Goal: Task Accomplishment & Management: Manage account settings

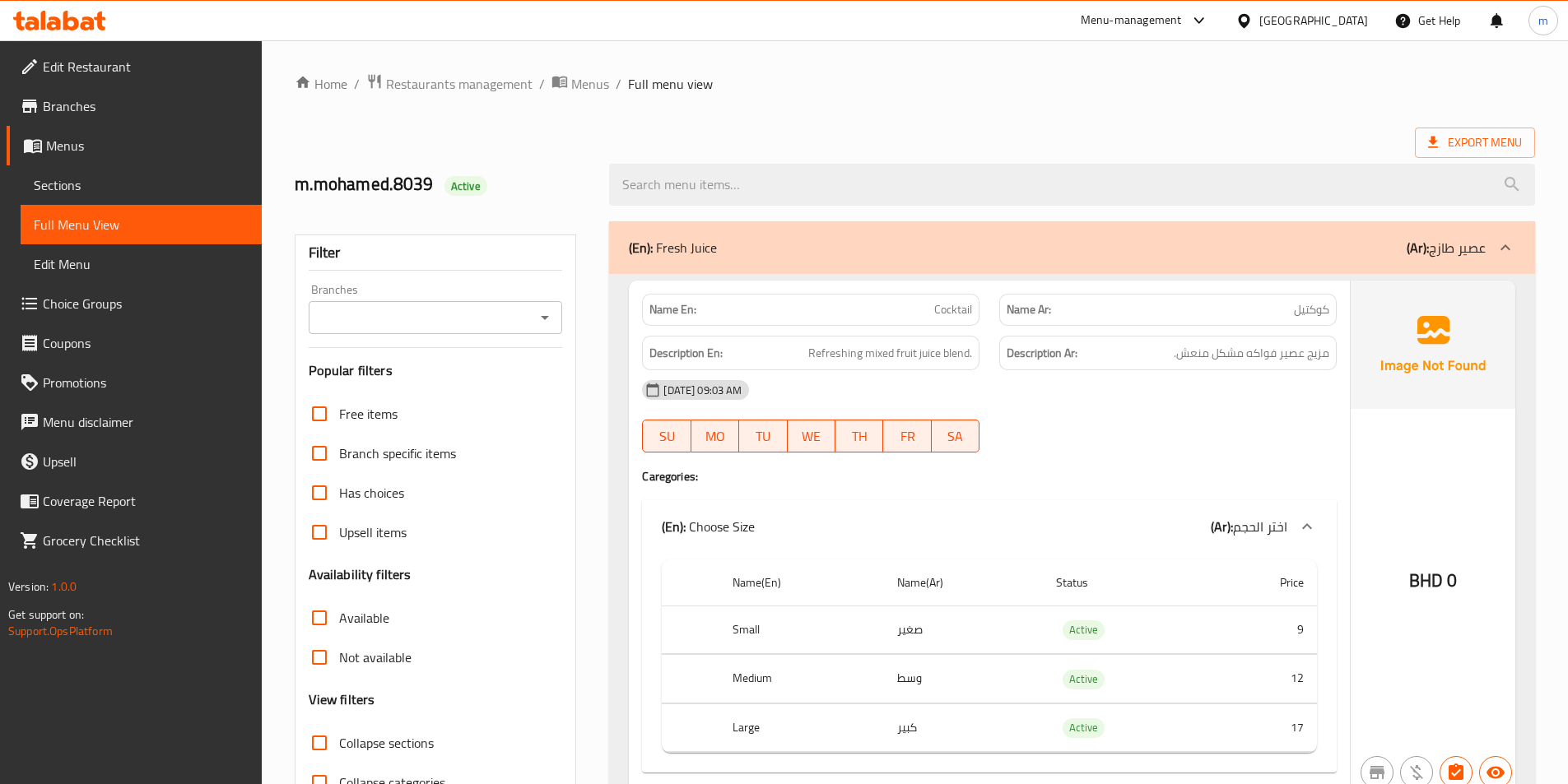
click at [76, 146] on span "Menus" at bounding box center [147, 146] width 203 height 20
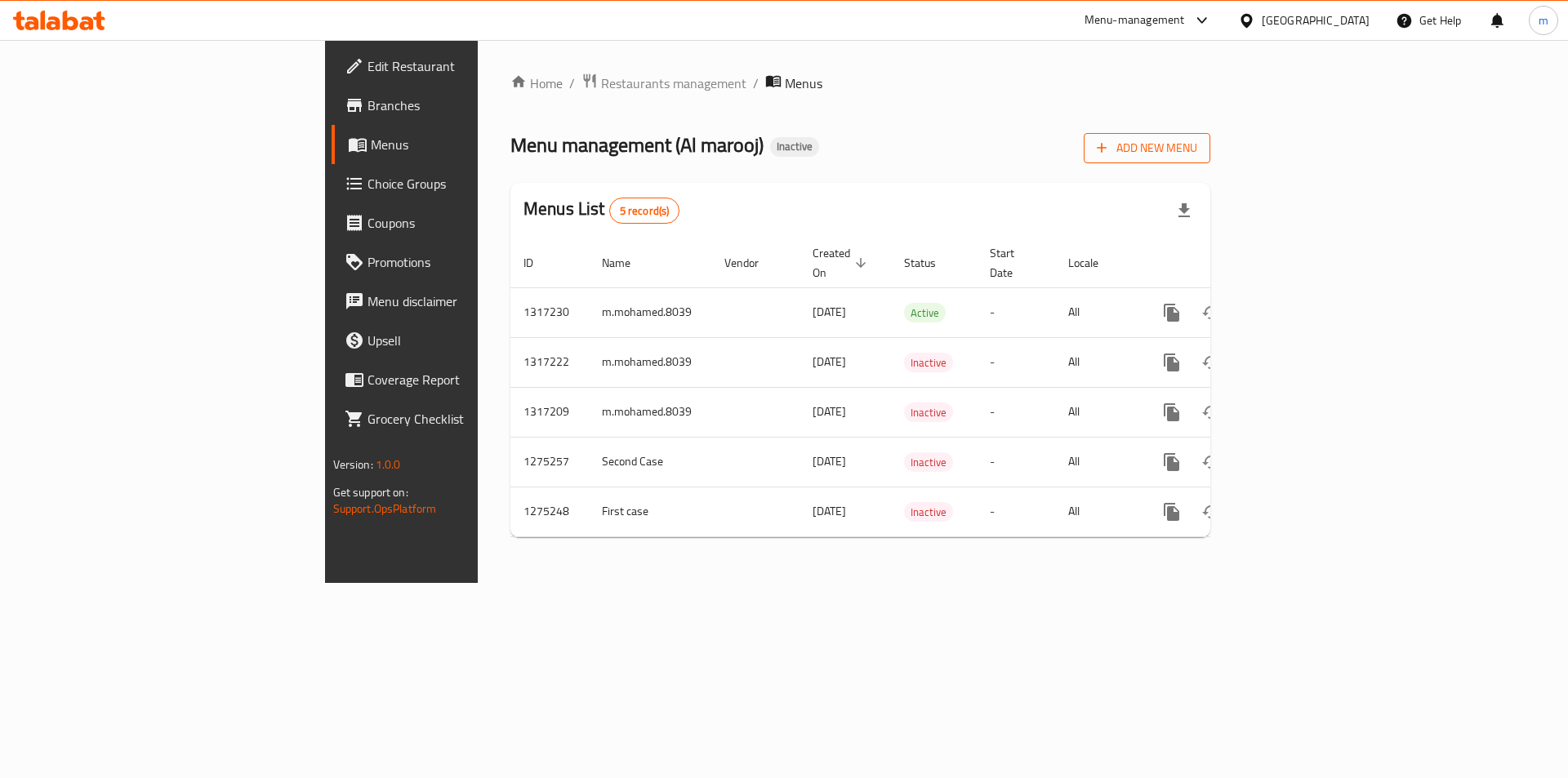
click at [1197, 151] on span "Add New Menu" at bounding box center [1146, 148] width 100 height 20
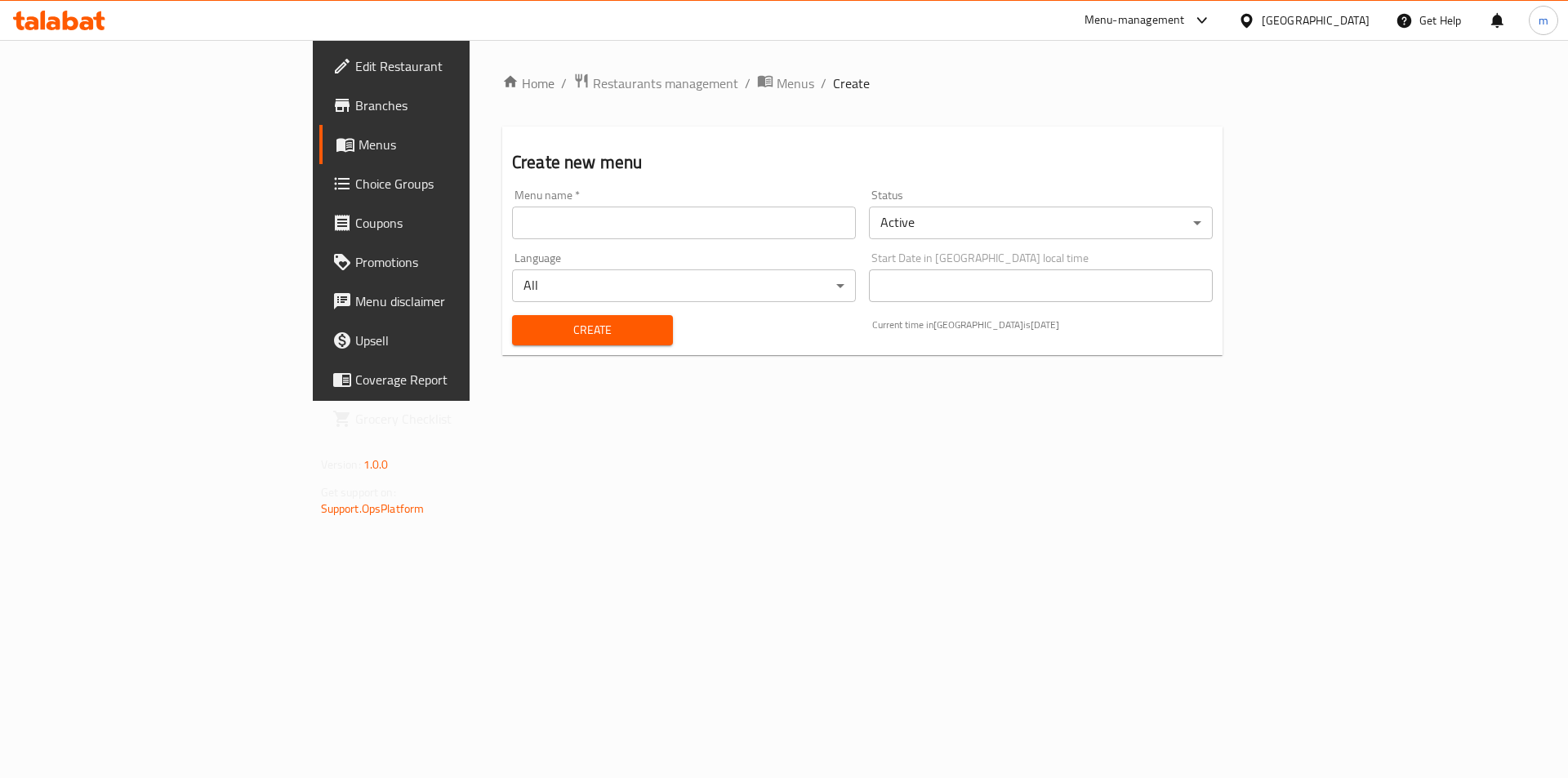
click at [512, 232] on input "text" at bounding box center [684, 223] width 344 height 33
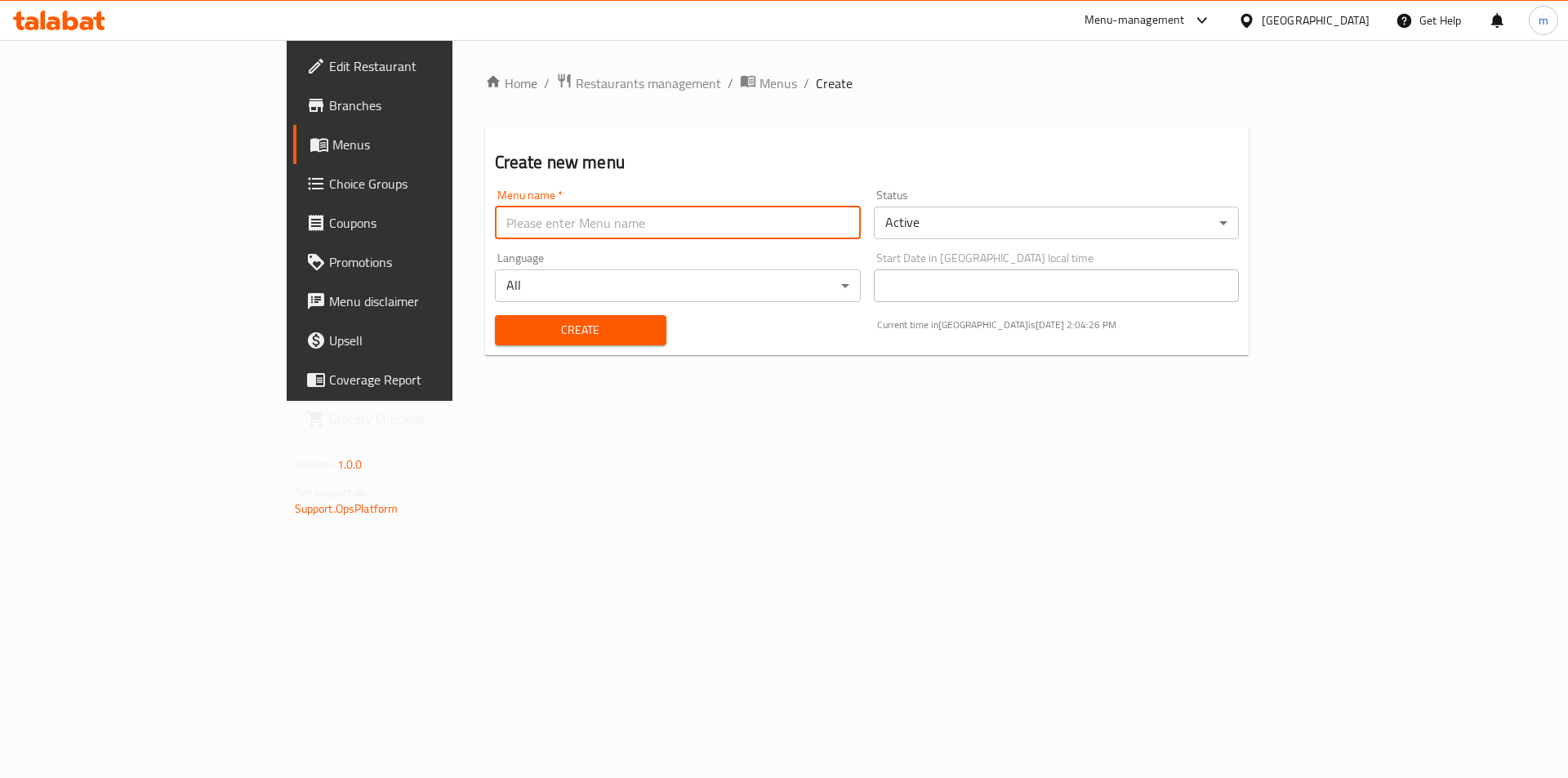
type input "m.mohamed.8039"
click at [508, 325] on span "Create" at bounding box center [581, 330] width 146 height 20
click at [495, 231] on input "text" at bounding box center [678, 223] width 366 height 33
type input "m.mohamed.8039"
click at [332, 136] on span "Menus" at bounding box center [433, 145] width 203 height 19
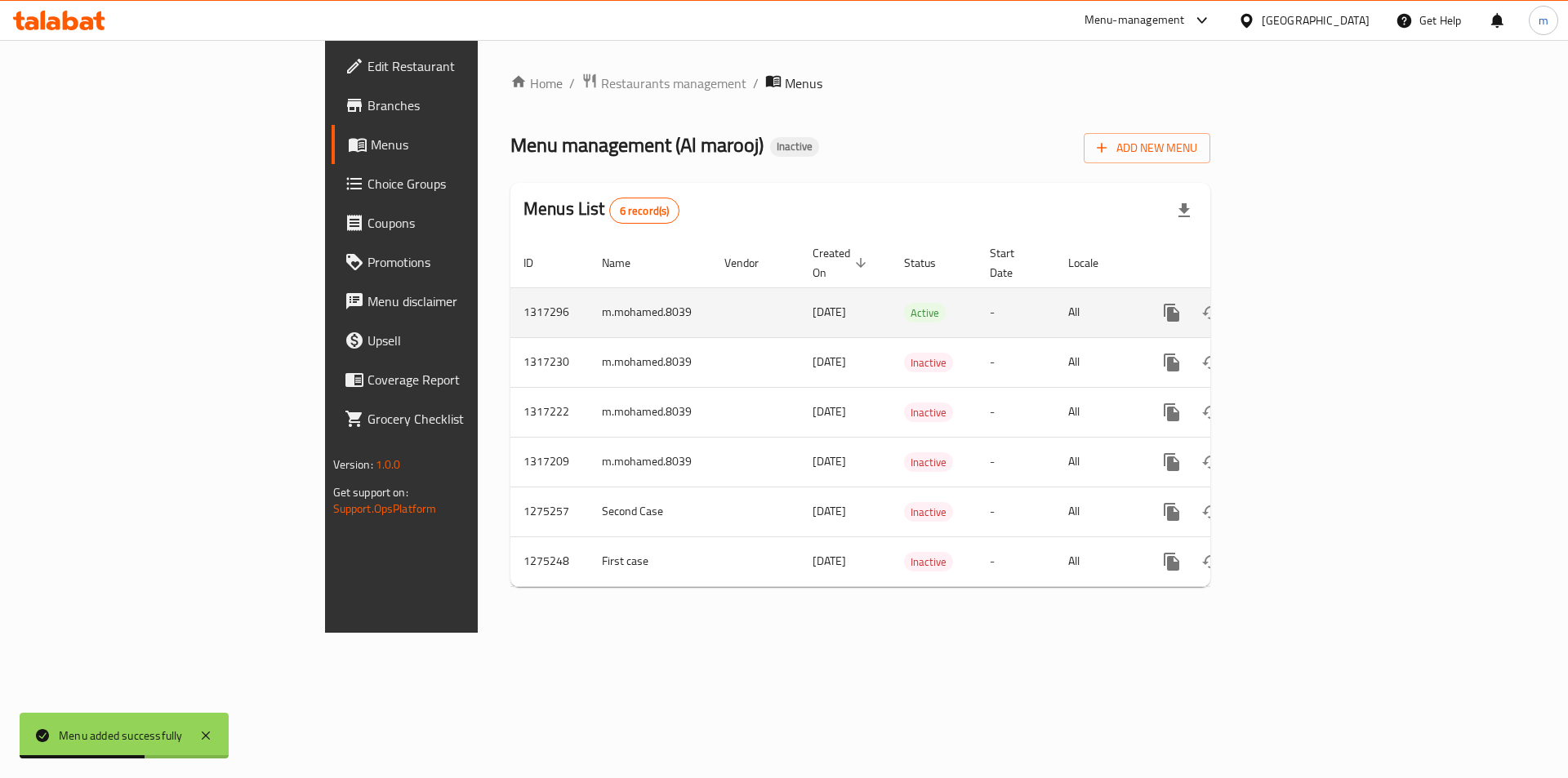
click at [1299, 303] on icon "enhanced table" at bounding box center [1289, 313] width 19 height 19
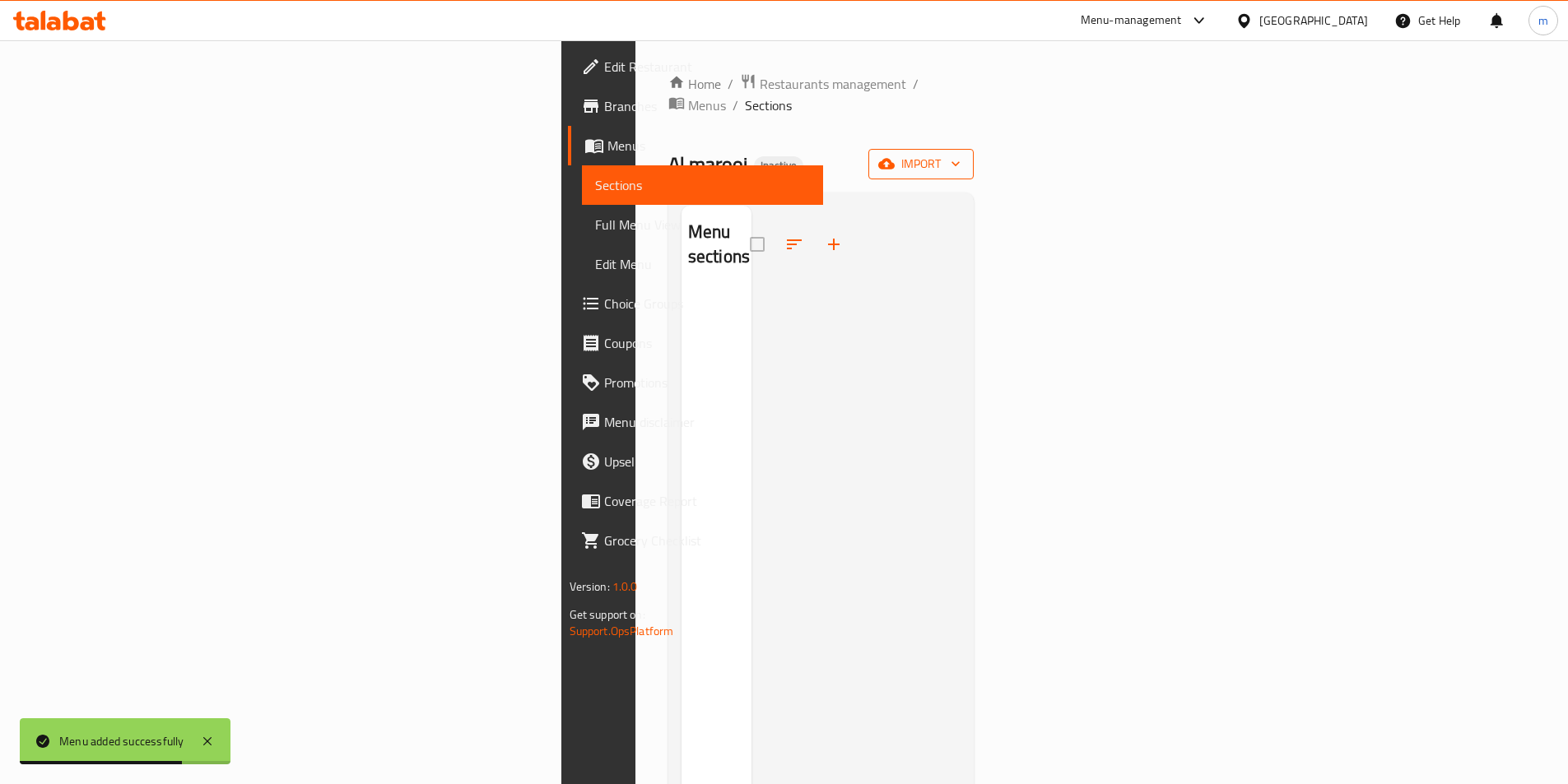
click at [895, 156] on icon "button" at bounding box center [886, 163] width 17 height 17
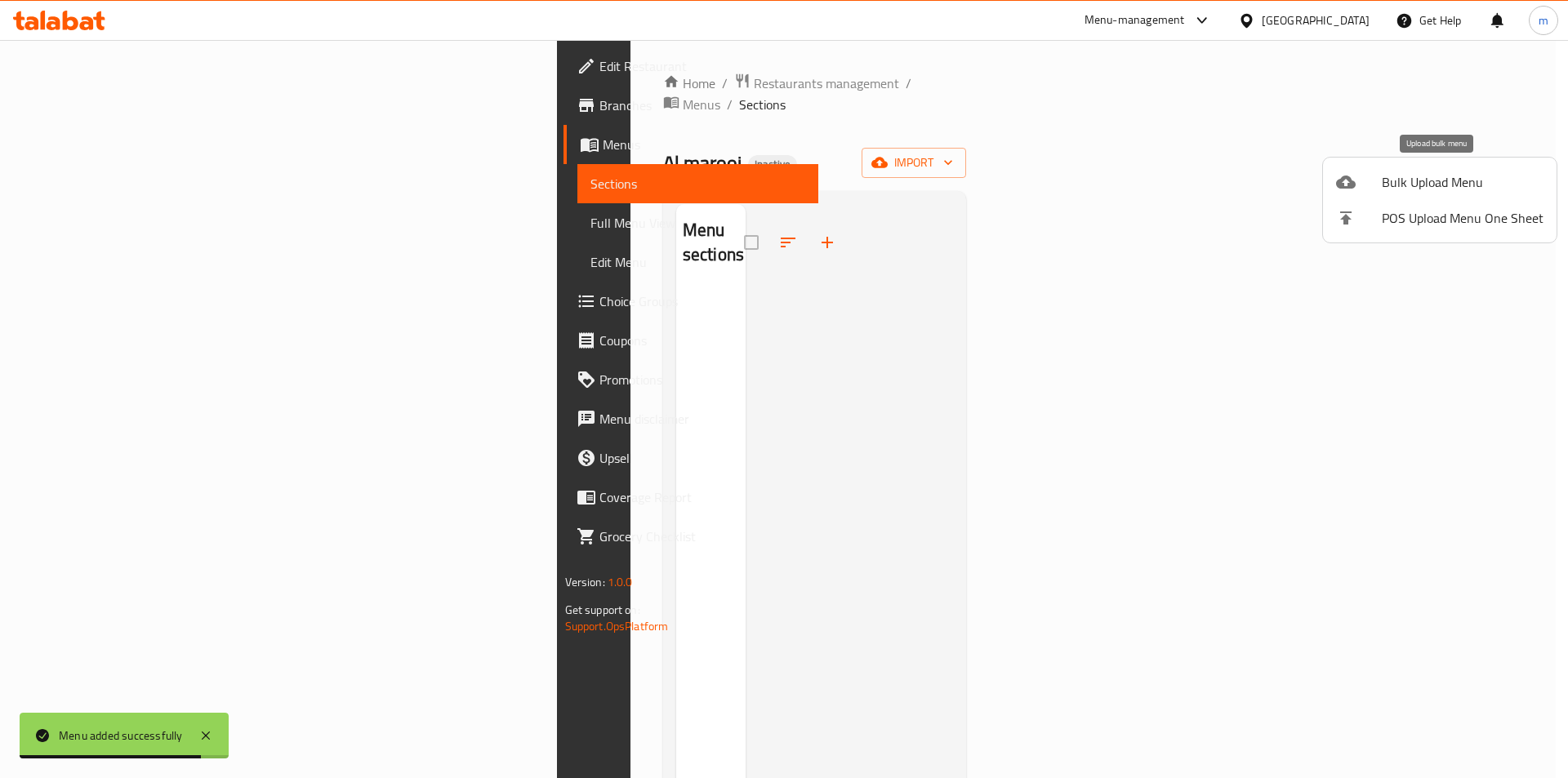
click at [1368, 186] on div at bounding box center [1358, 182] width 46 height 19
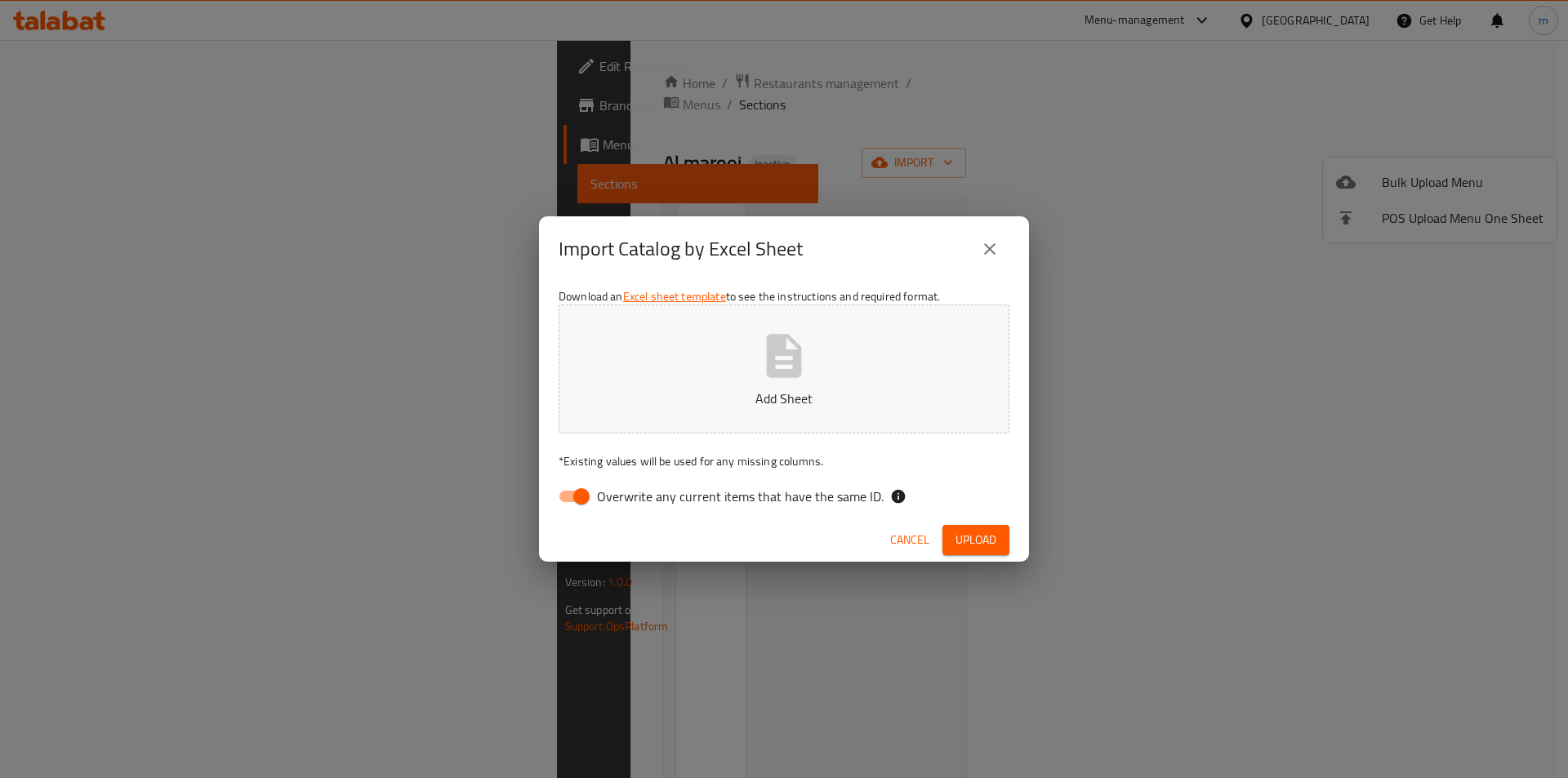
click at [601, 506] on span "Overwrite any current items that have the same ID." at bounding box center [740, 496] width 286 height 19
click at [601, 507] on input "Overwrite any current items that have the same ID." at bounding box center [582, 496] width 93 height 31
checkbox input "false"
click at [993, 546] on span "Upload" at bounding box center [976, 540] width 41 height 20
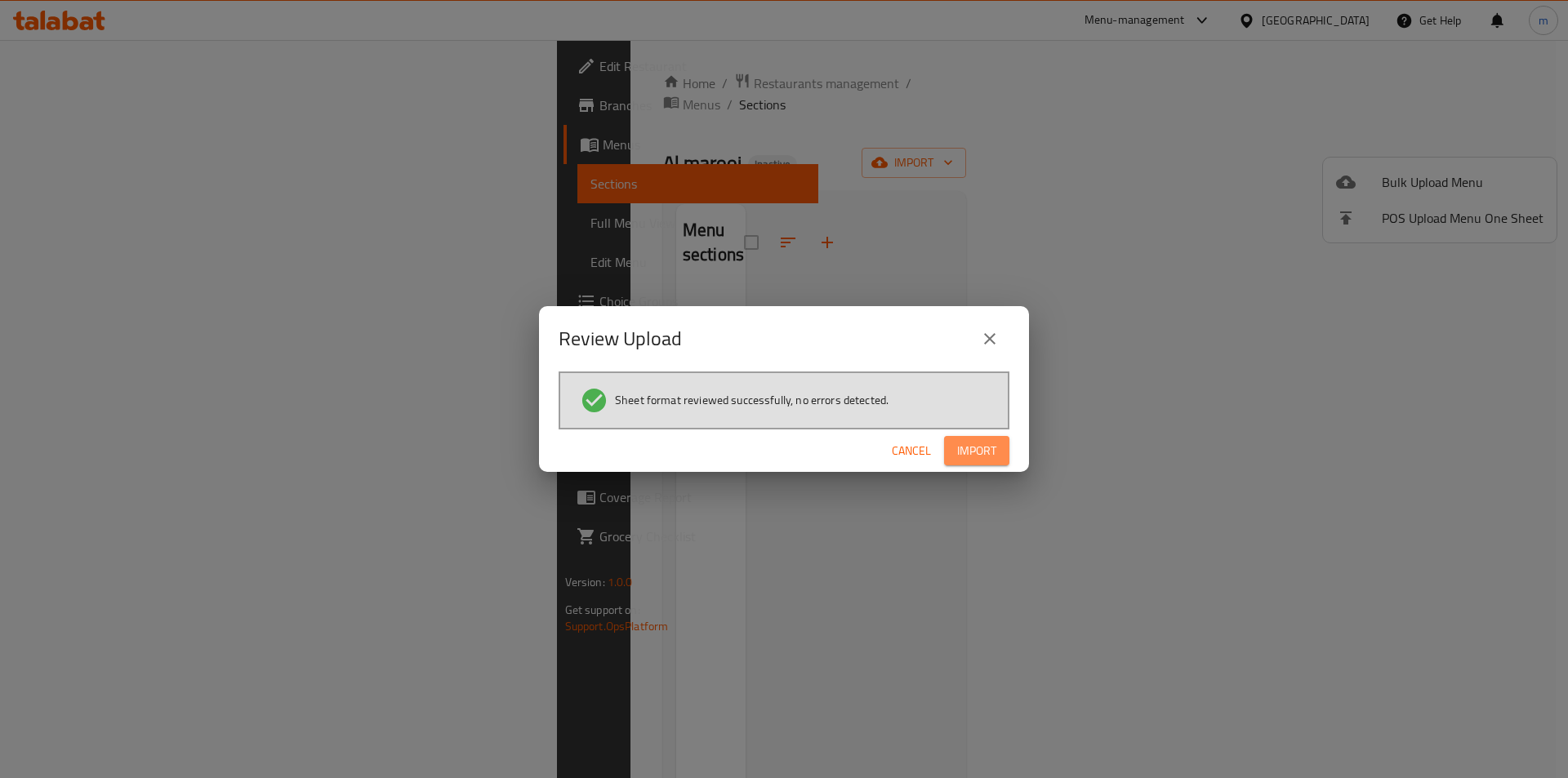
click at [977, 453] on span "Import" at bounding box center [977, 451] width 39 height 20
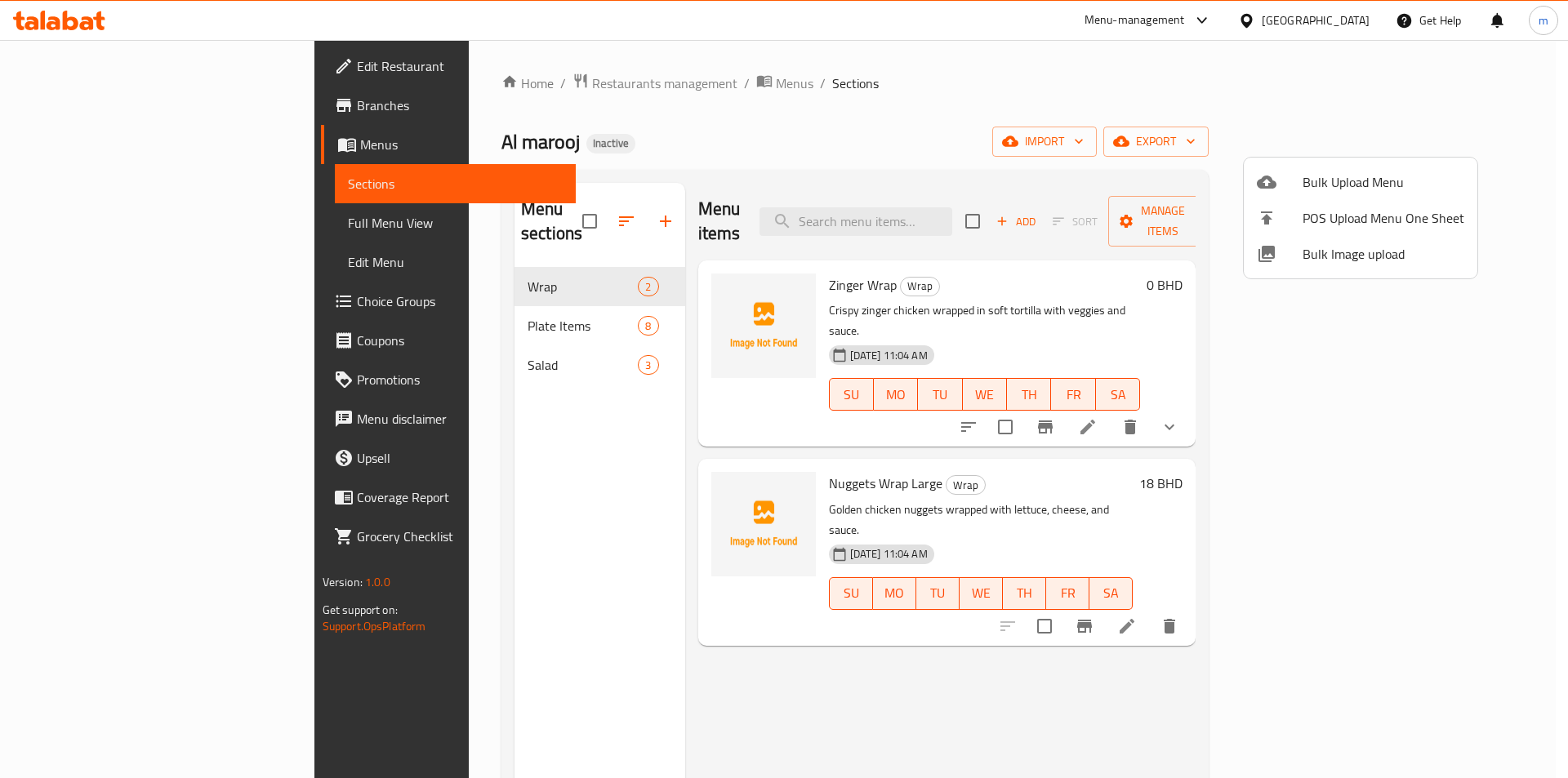
click at [1137, 76] on div at bounding box center [784, 389] width 1568 height 778
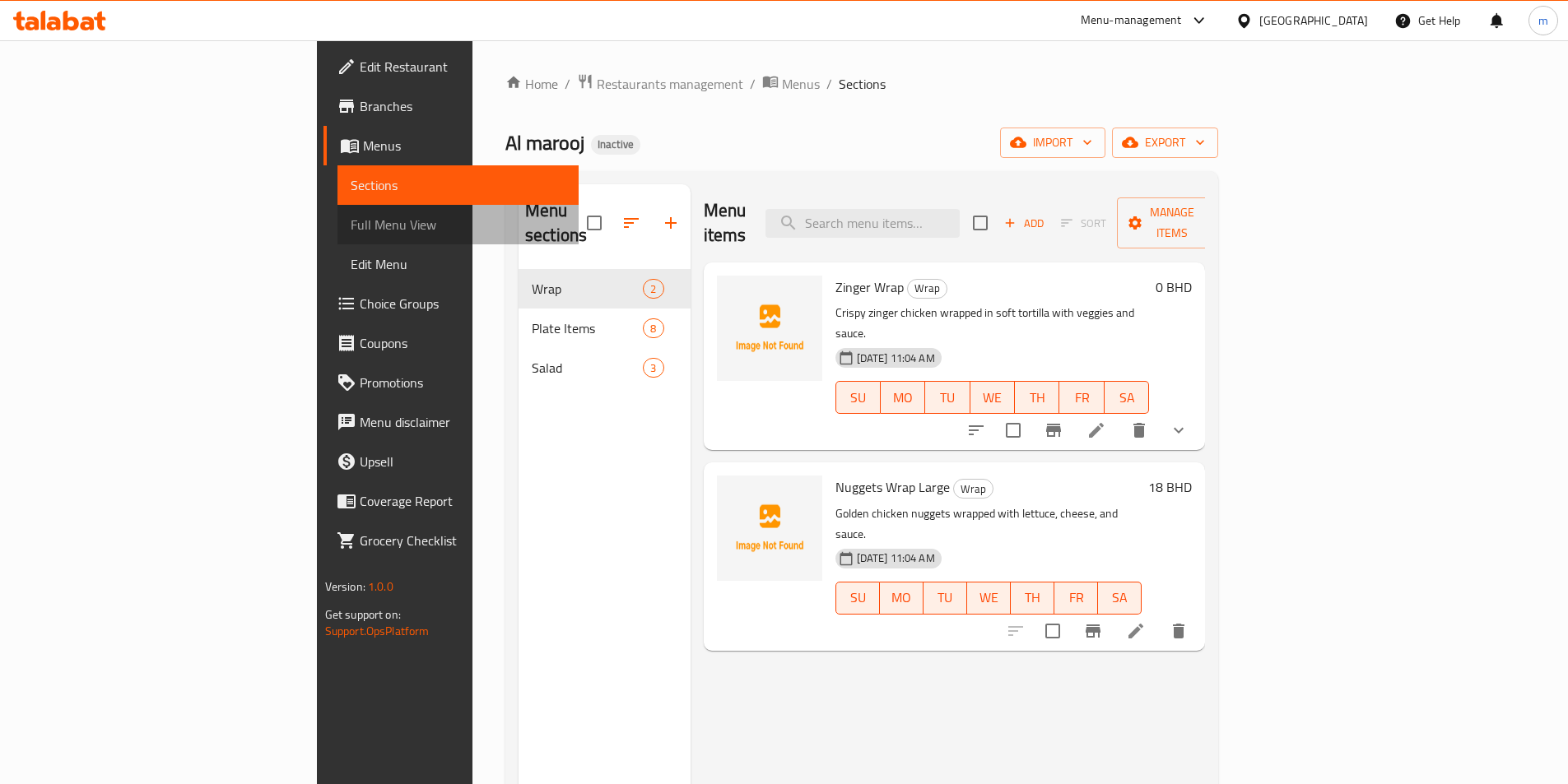
click at [350, 214] on span "Full Menu View" at bounding box center [457, 224] width 214 height 20
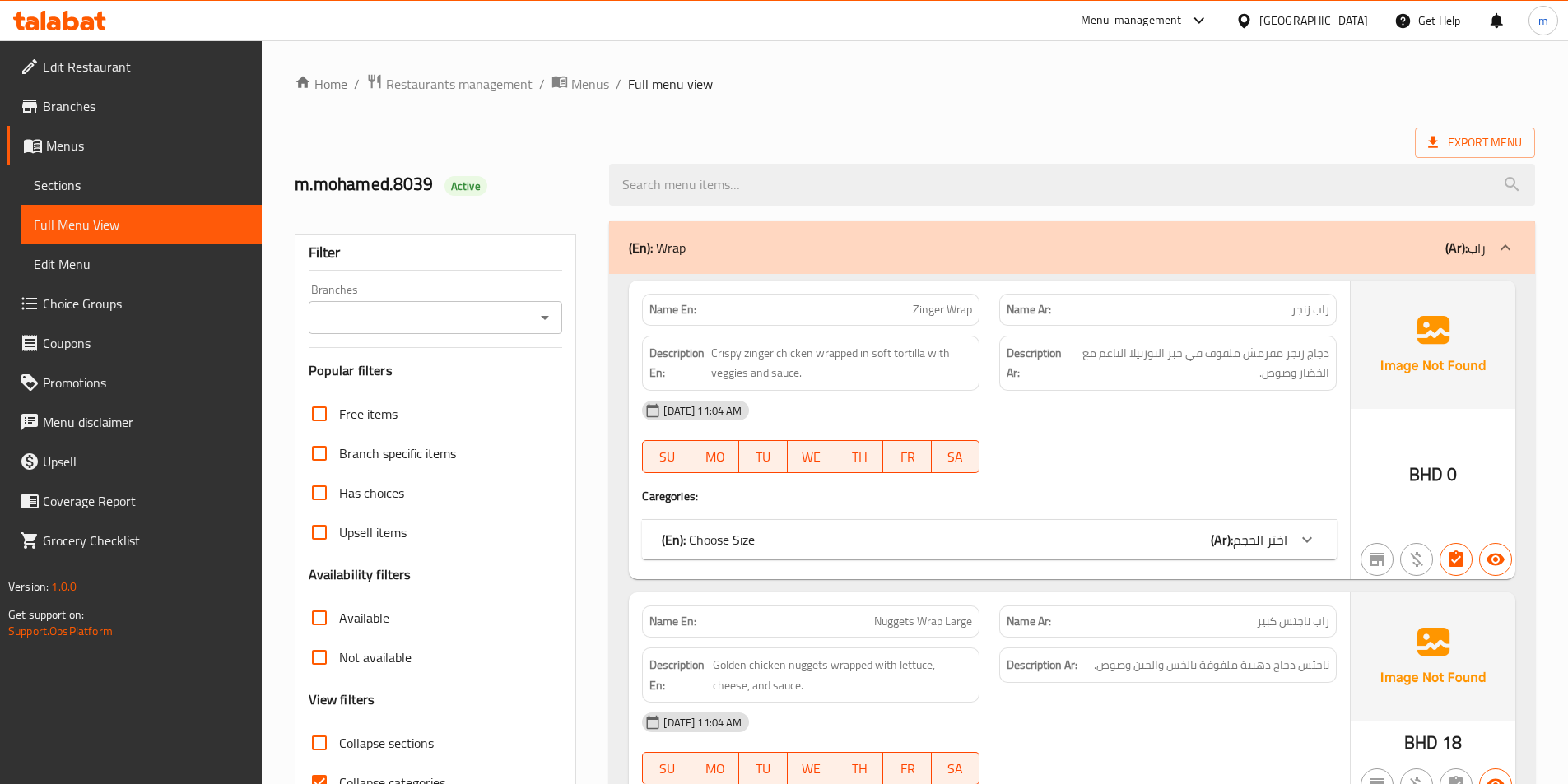
scroll to position [247, 0]
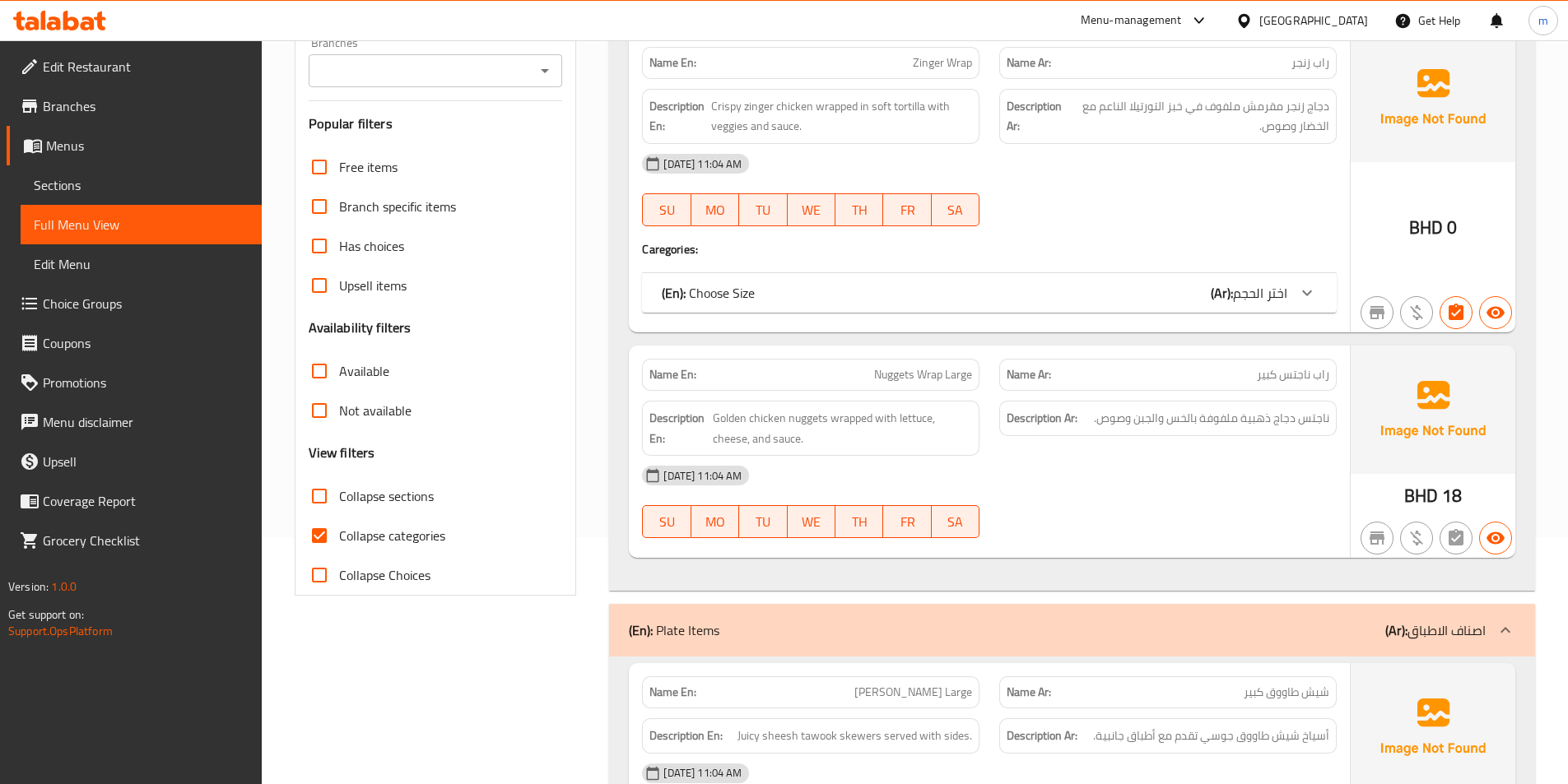
click at [377, 530] on span "Collapse categories" at bounding box center [392, 535] width 106 height 20
click at [339, 530] on input "Collapse categories" at bounding box center [319, 535] width 39 height 39
checkbox input "false"
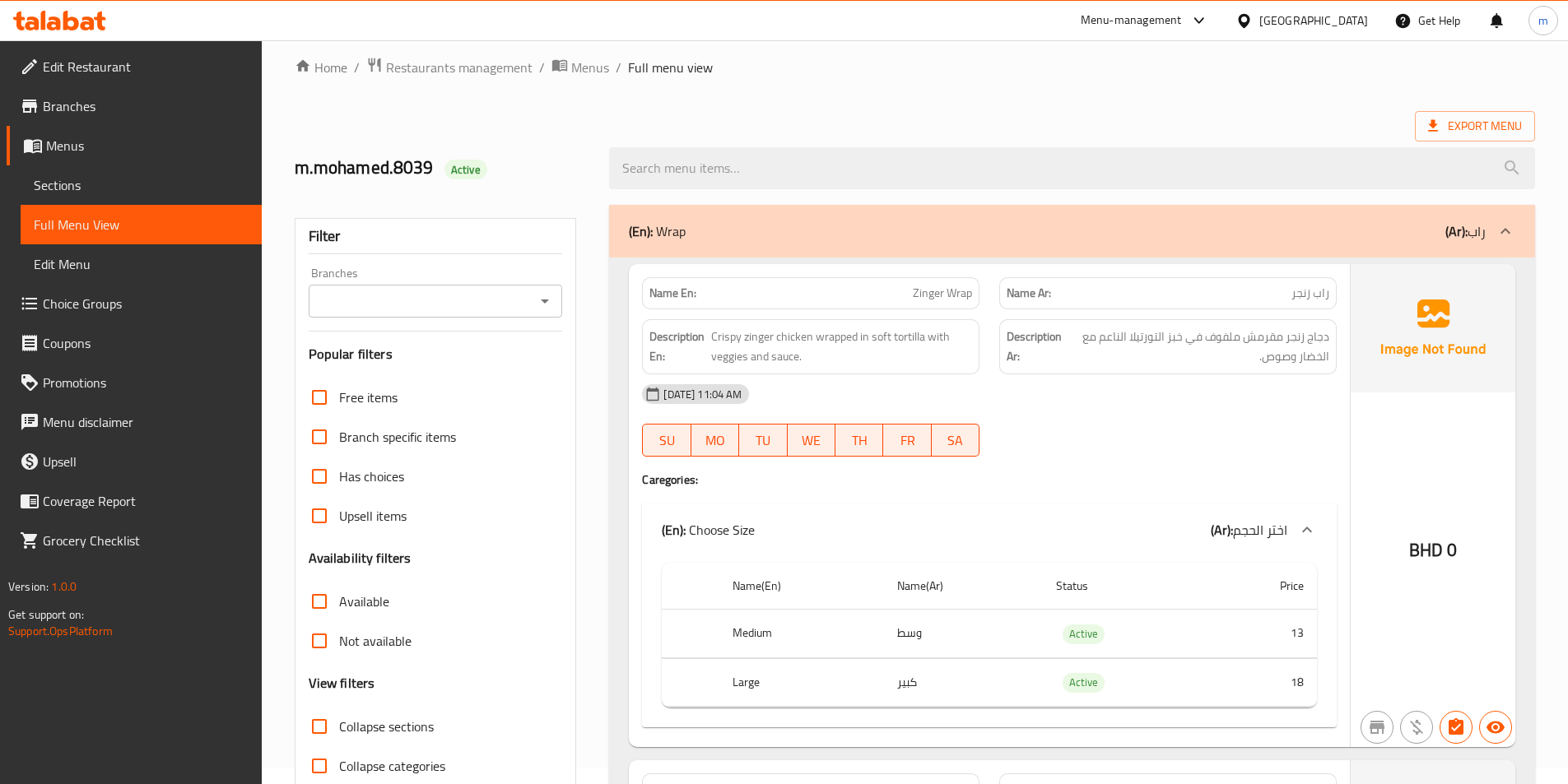
scroll to position [0, 0]
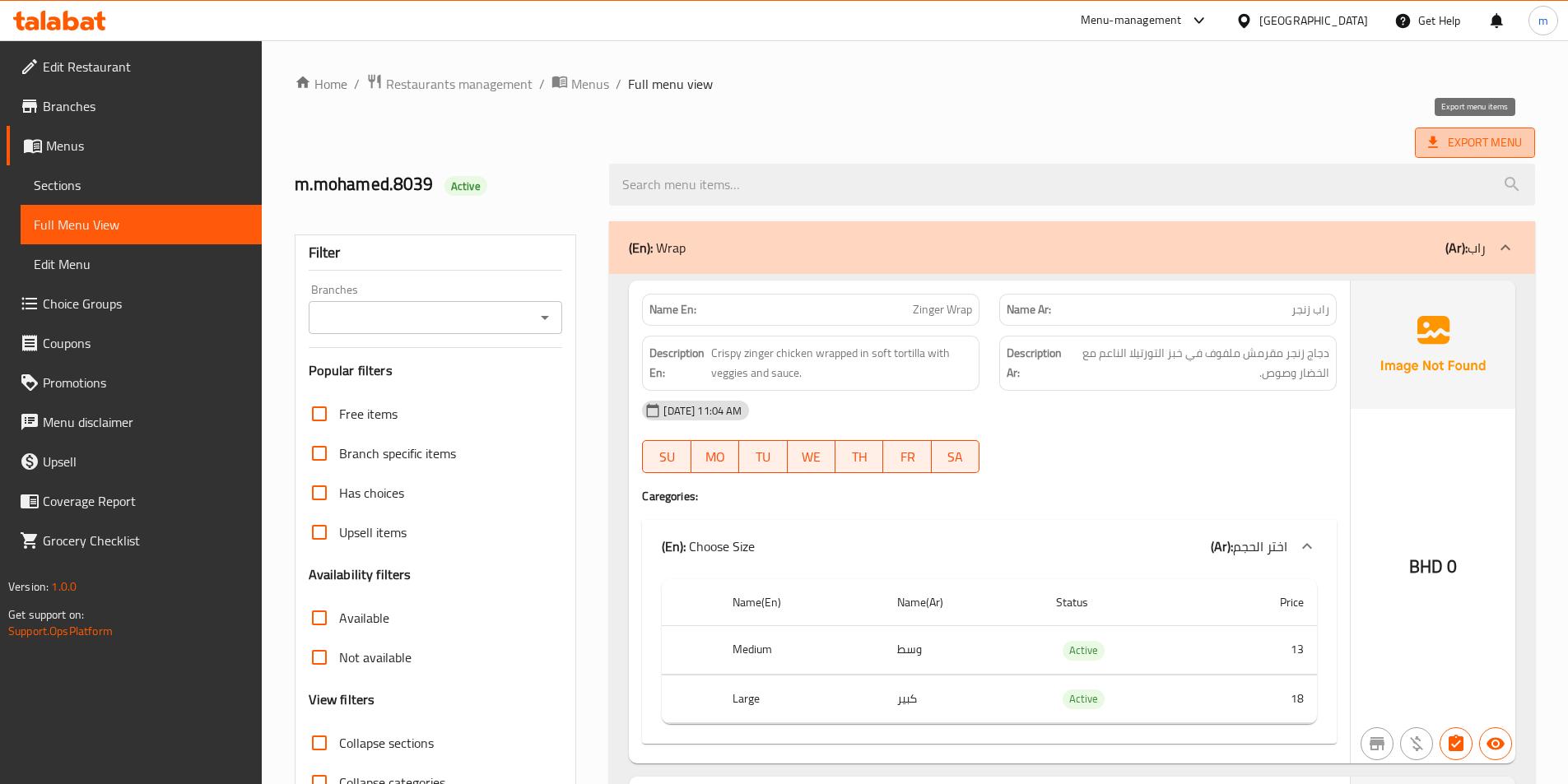
click at [1491, 136] on span "Export Menu" at bounding box center [1475, 142] width 94 height 21
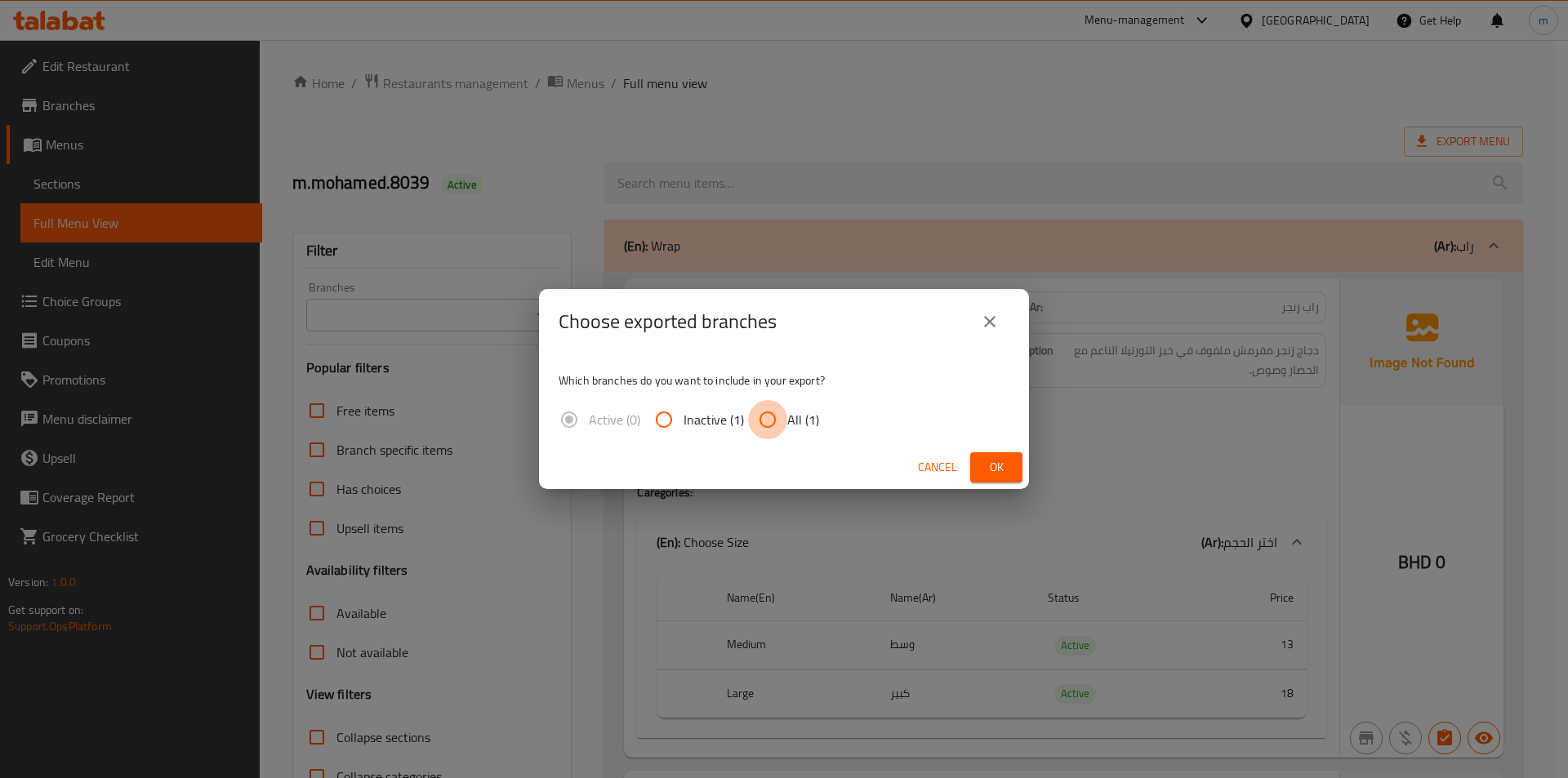
click at [773, 416] on input "All (1)" at bounding box center [767, 420] width 39 height 39
radio input "true"
click at [988, 464] on span "Ok" at bounding box center [996, 467] width 26 height 20
